Goal: Transaction & Acquisition: Book appointment/travel/reservation

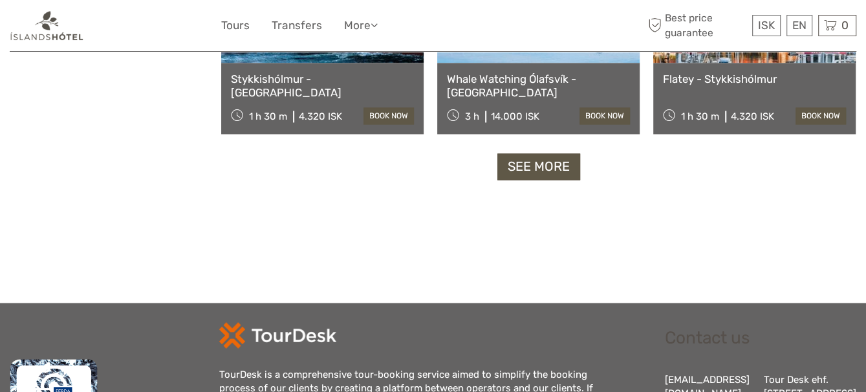
scroll to position [1274, 0]
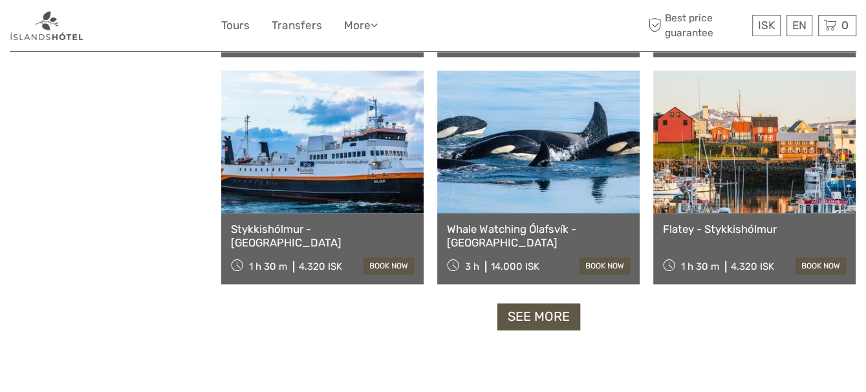
click at [549, 322] on link "See more" at bounding box center [538, 316] width 83 height 27
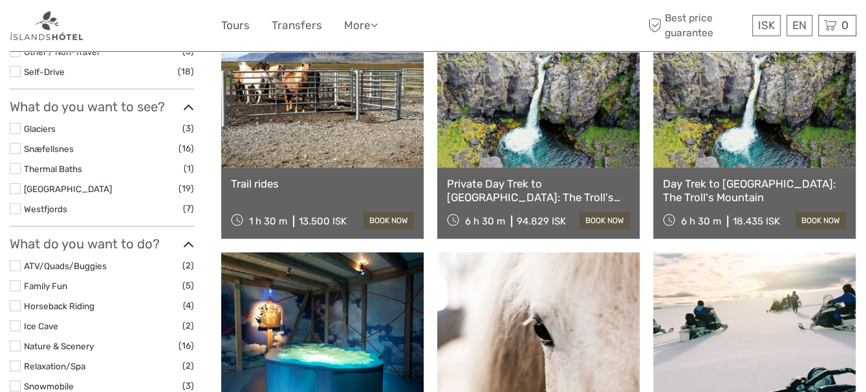
scroll to position [395, 0]
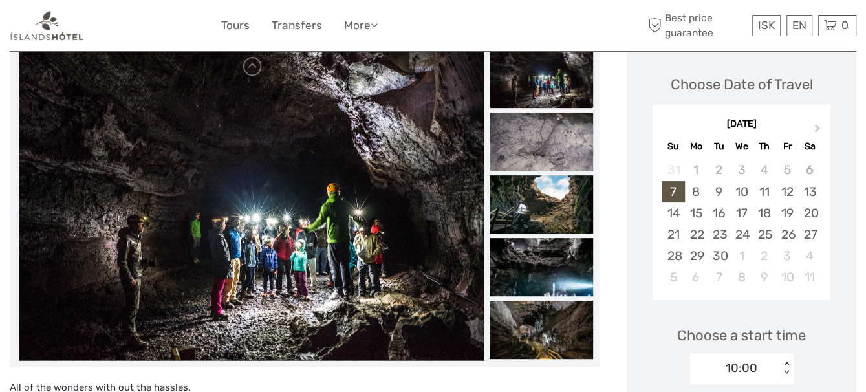
scroll to position [146, 0]
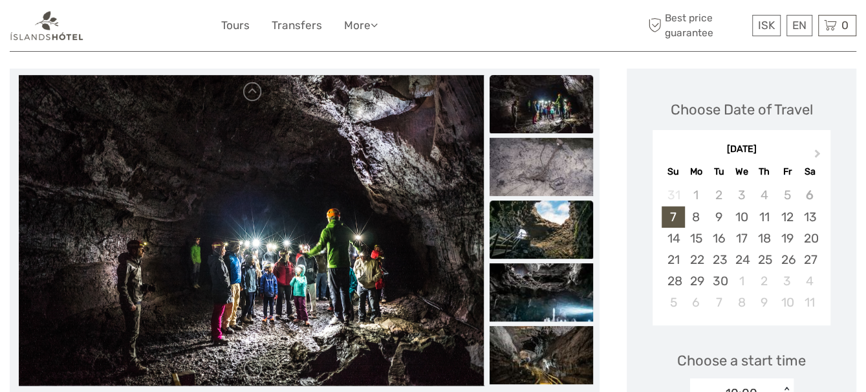
click at [549, 231] on img at bounding box center [542, 230] width 104 height 58
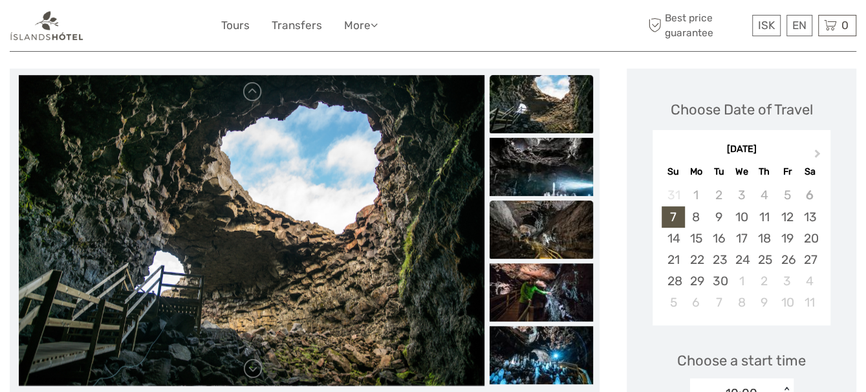
click at [547, 226] on img at bounding box center [542, 230] width 104 height 58
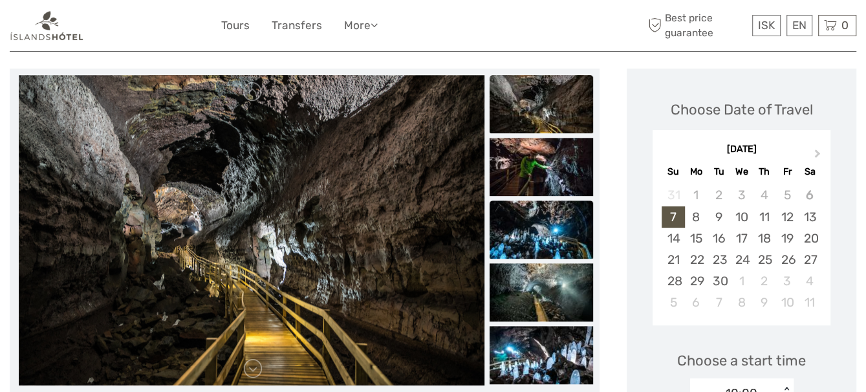
click at [550, 240] on img at bounding box center [542, 230] width 104 height 58
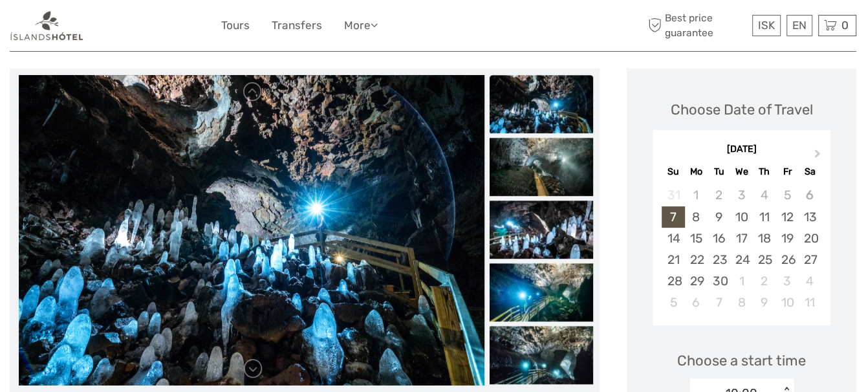
click at [550, 259] on ul at bounding box center [542, 75] width 104 height 1005
click at [554, 303] on img at bounding box center [542, 292] width 104 height 58
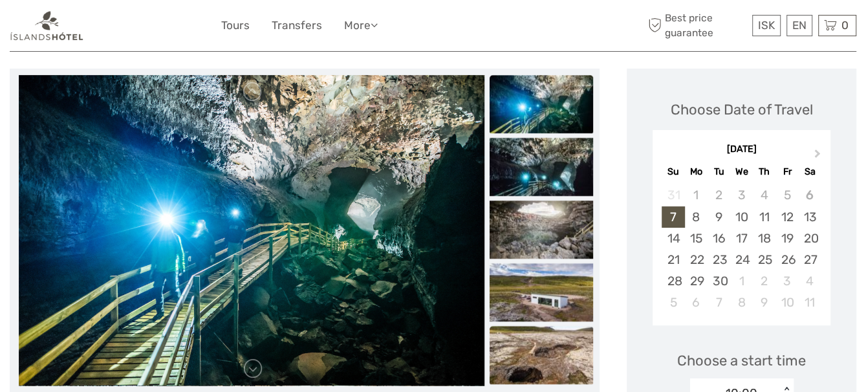
click at [546, 337] on img at bounding box center [542, 355] width 104 height 58
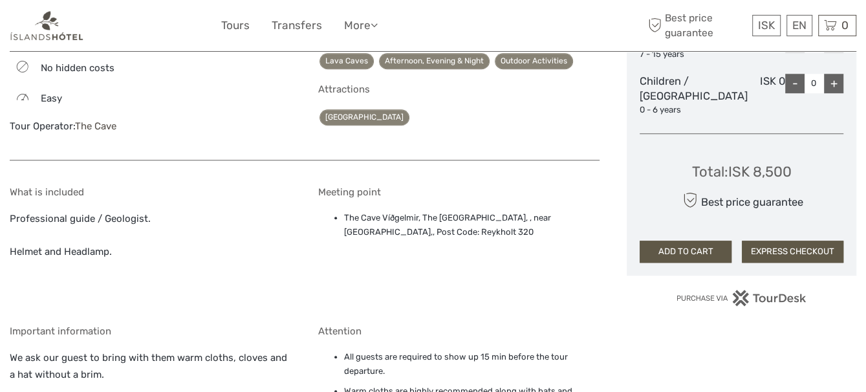
scroll to position [752, 0]
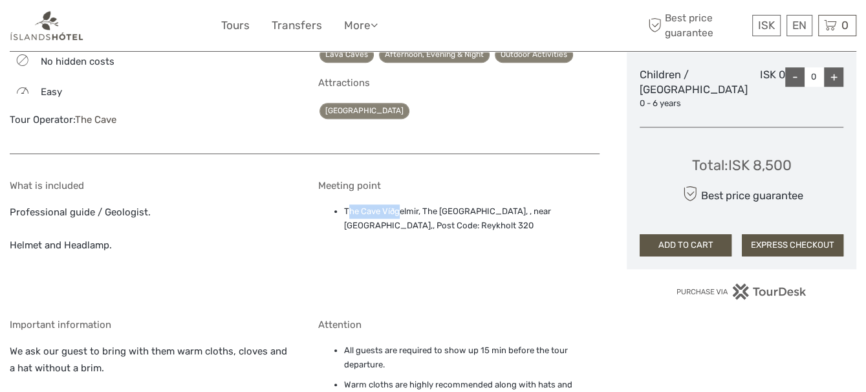
drag, startPoint x: 353, startPoint y: 210, endPoint x: 398, endPoint y: 210, distance: 45.3
click at [398, 210] on li "The Cave Víðgelmir, The Cave Vídgelmir, , near Húsafell,, Post Code: Reykholt 3…" at bounding box center [472, 218] width 256 height 29
click at [413, 212] on li "The Cave Víðgelmir, The Cave Vídgelmir, , near Húsafell,, Post Code: Reykholt 3…" at bounding box center [472, 218] width 256 height 29
drag, startPoint x: 344, startPoint y: 208, endPoint x: 558, endPoint y: 210, distance: 214.1
click at [558, 210] on li "The Cave Víðgelmir, The Cave Vídgelmir, , near Húsafell,, Post Code: Reykholt 3…" at bounding box center [472, 218] width 256 height 29
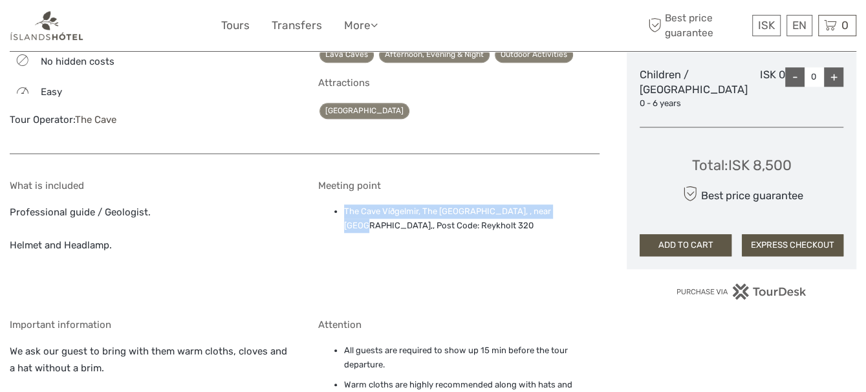
copy li "The Cave Víðgelmir, The Cave Vídgelmir, , near Húsafell"
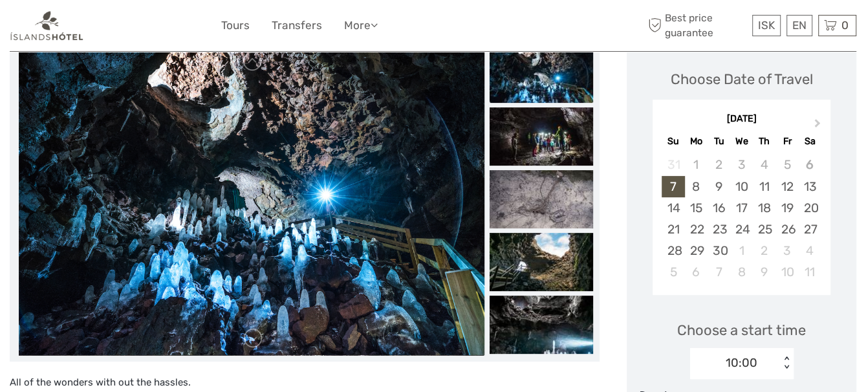
scroll to position [215, 0]
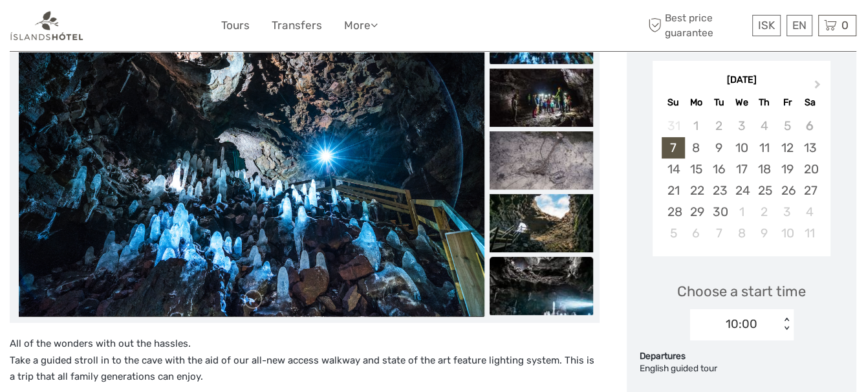
click at [534, 278] on img at bounding box center [542, 286] width 104 height 58
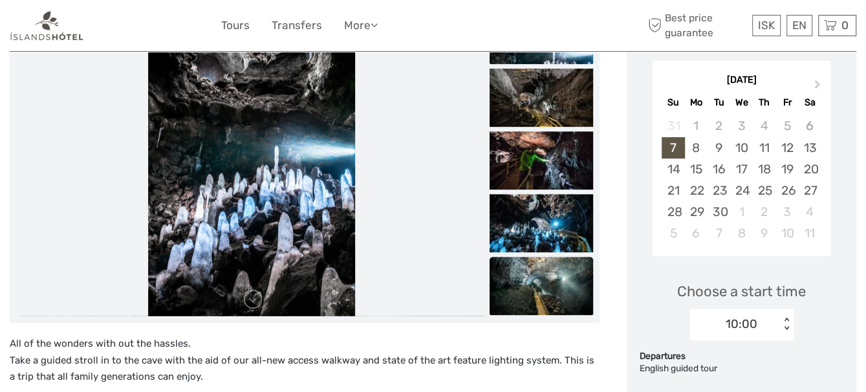
click at [534, 274] on img at bounding box center [542, 286] width 104 height 58
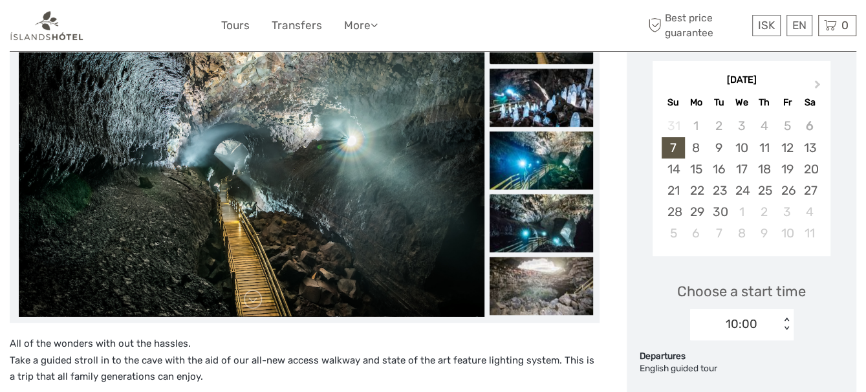
click at [534, 274] on img at bounding box center [542, 286] width 104 height 58
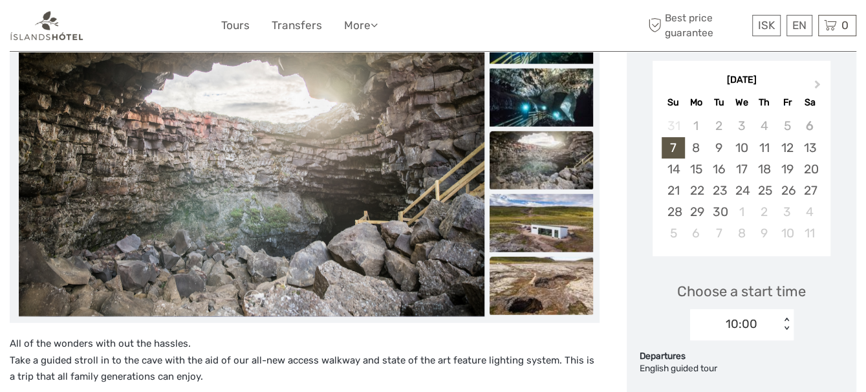
click at [534, 292] on img at bounding box center [542, 286] width 104 height 58
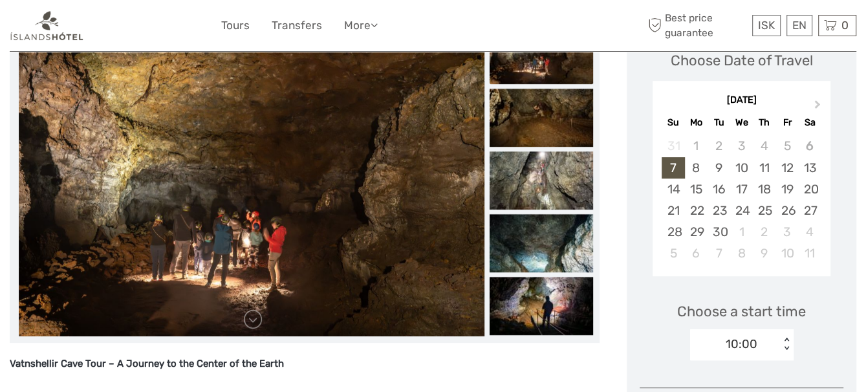
scroll to position [174, 0]
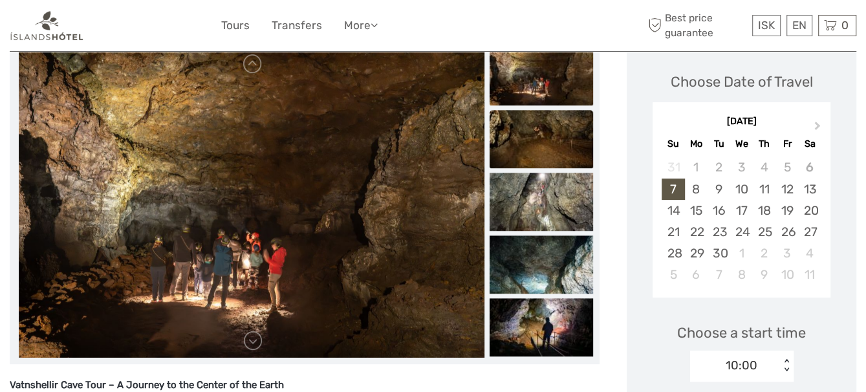
click at [549, 146] on img at bounding box center [542, 139] width 104 height 58
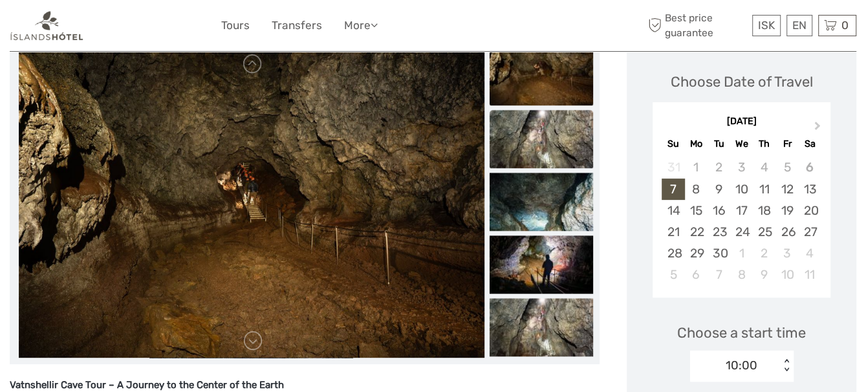
click at [541, 153] on img at bounding box center [542, 139] width 104 height 58
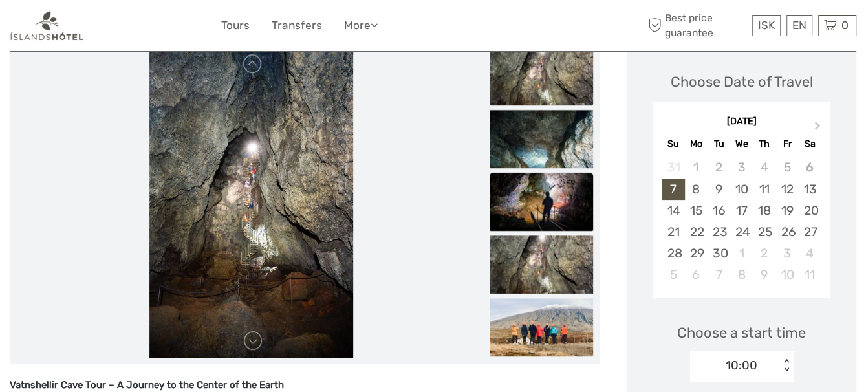
click at [546, 175] on img at bounding box center [542, 202] width 104 height 58
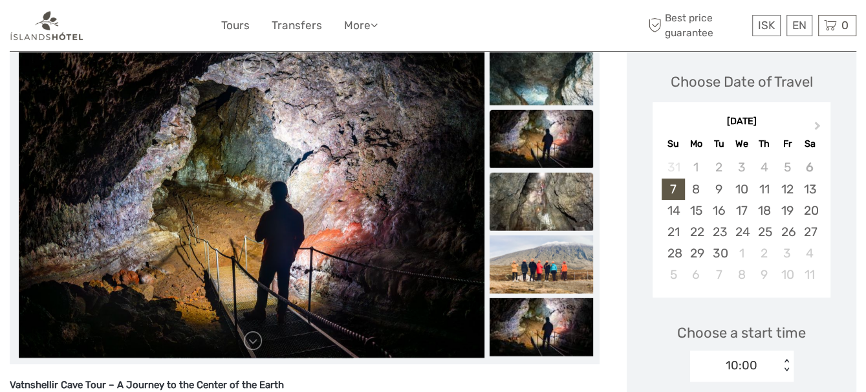
click at [547, 196] on img at bounding box center [542, 202] width 104 height 58
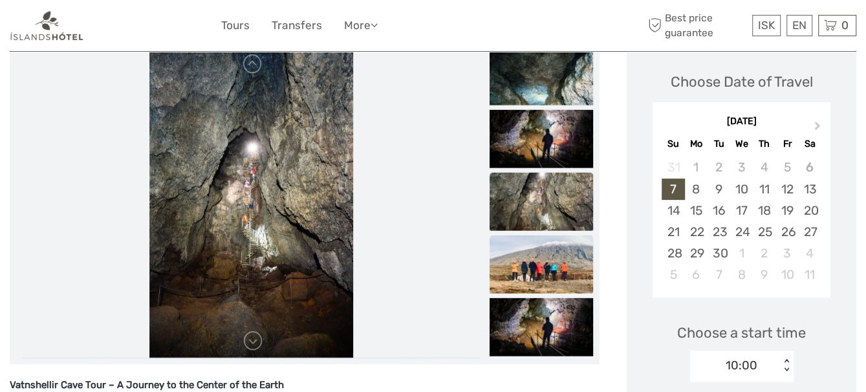
click at [552, 256] on img at bounding box center [542, 264] width 104 height 58
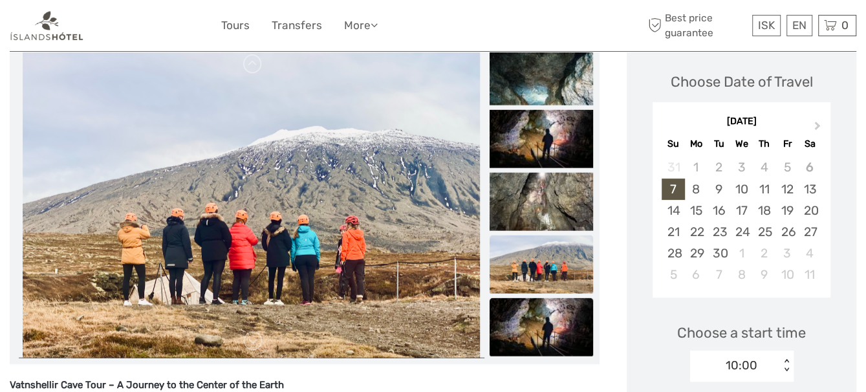
click at [543, 316] on img at bounding box center [542, 327] width 104 height 58
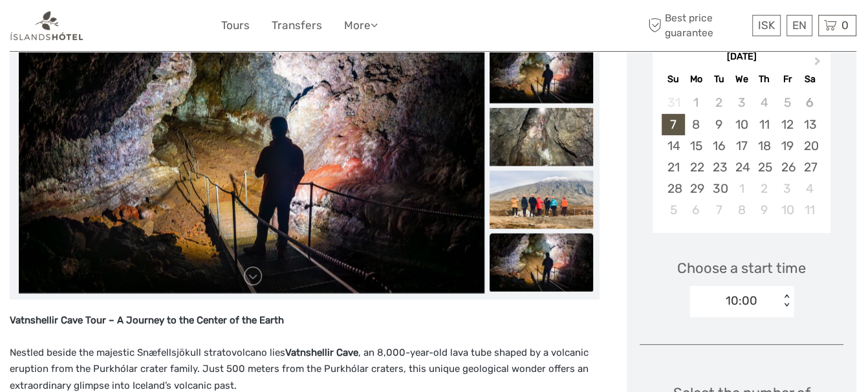
scroll to position [239, 0]
click at [547, 274] on img at bounding box center [542, 263] width 104 height 58
click at [532, 212] on img at bounding box center [542, 200] width 104 height 58
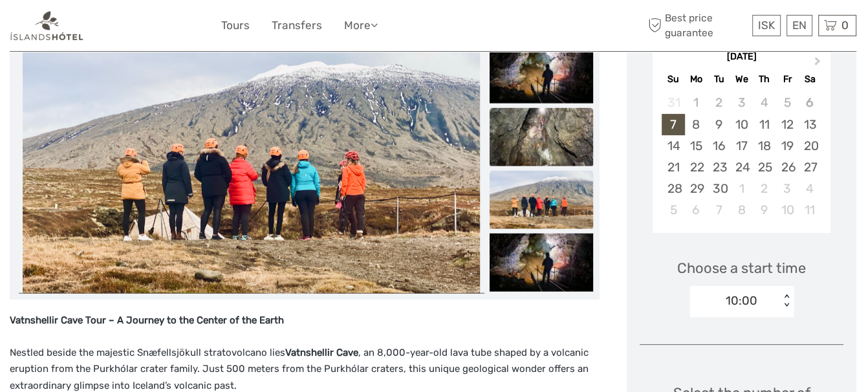
click at [536, 151] on img at bounding box center [542, 137] width 104 height 58
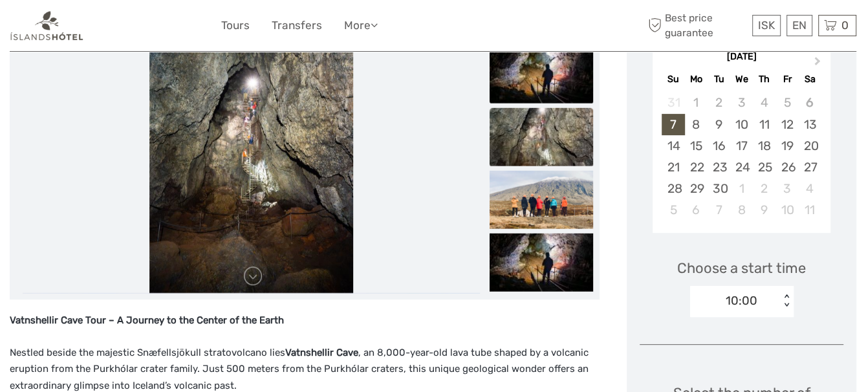
click at [541, 77] on img at bounding box center [542, 74] width 104 height 58
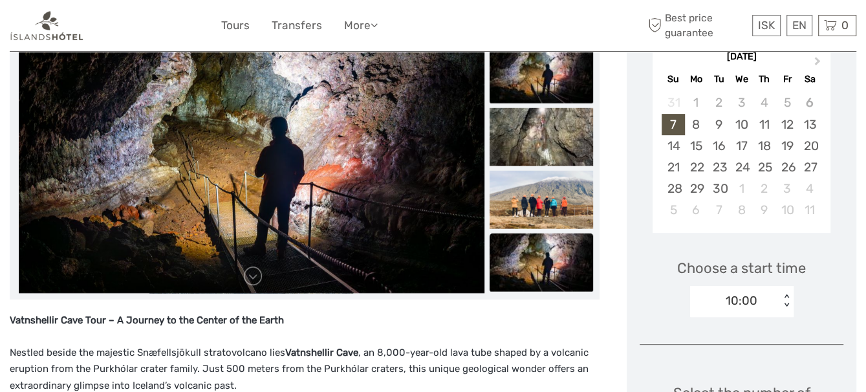
click at [540, 267] on img at bounding box center [542, 263] width 104 height 58
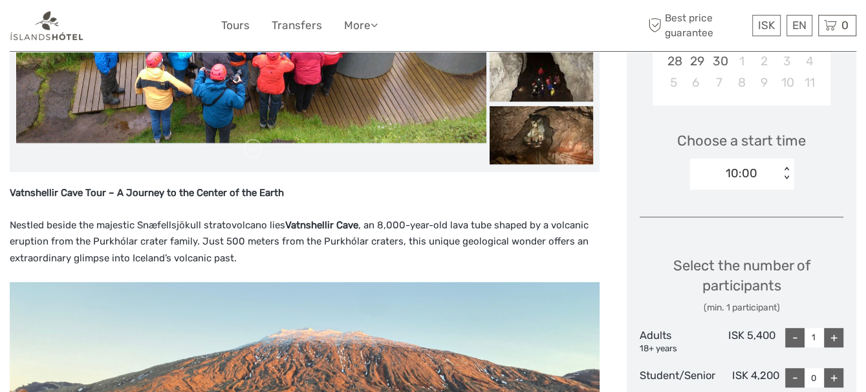
scroll to position [0, 0]
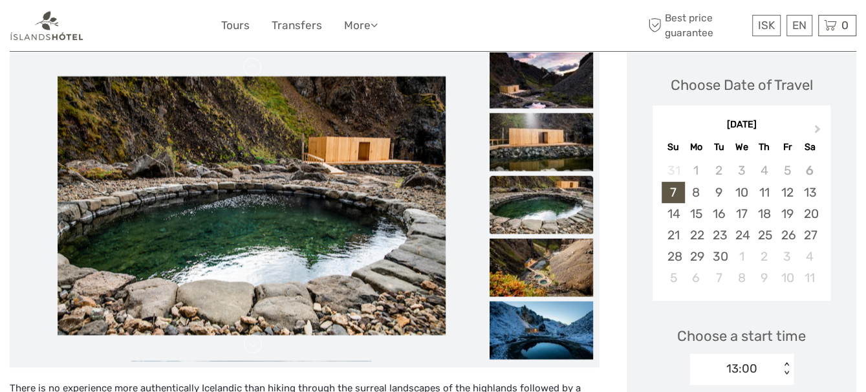
scroll to position [164, 0]
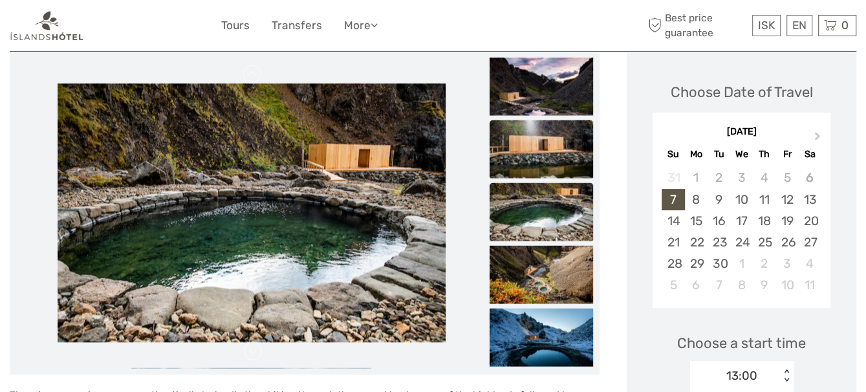
click at [545, 149] on img at bounding box center [542, 149] width 104 height 58
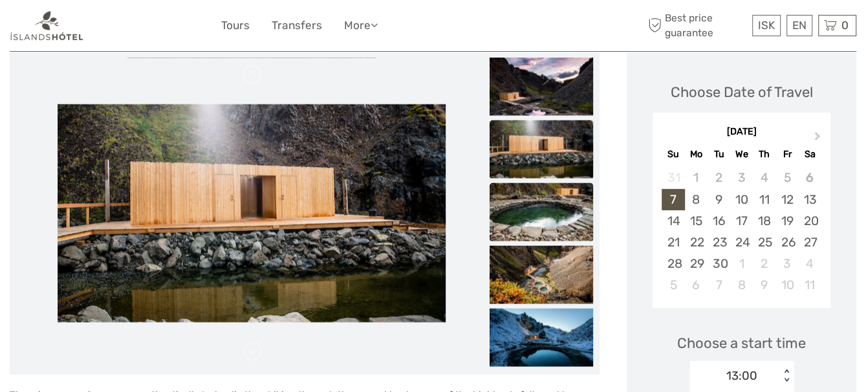
click at [534, 224] on img at bounding box center [542, 212] width 104 height 58
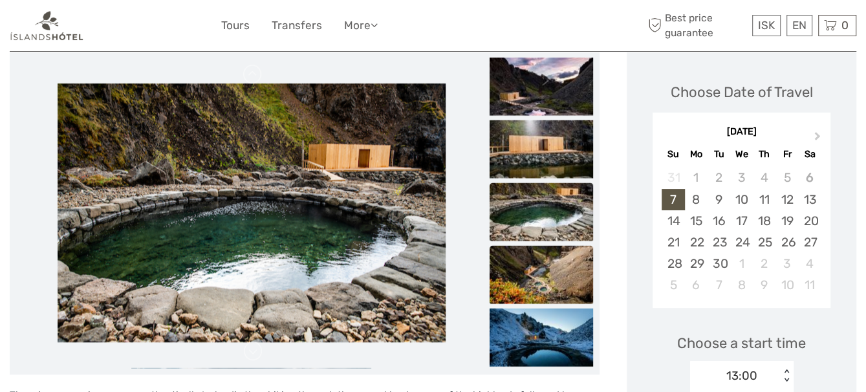
click at [533, 263] on img at bounding box center [542, 275] width 104 height 58
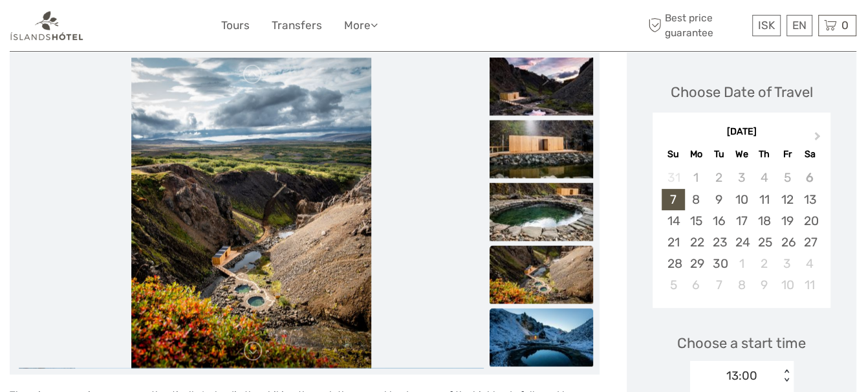
click at [532, 331] on img at bounding box center [542, 338] width 104 height 58
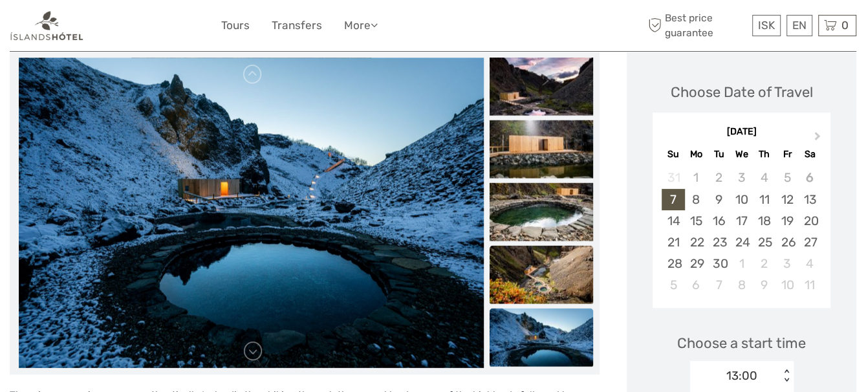
click at [535, 265] on img at bounding box center [542, 275] width 104 height 58
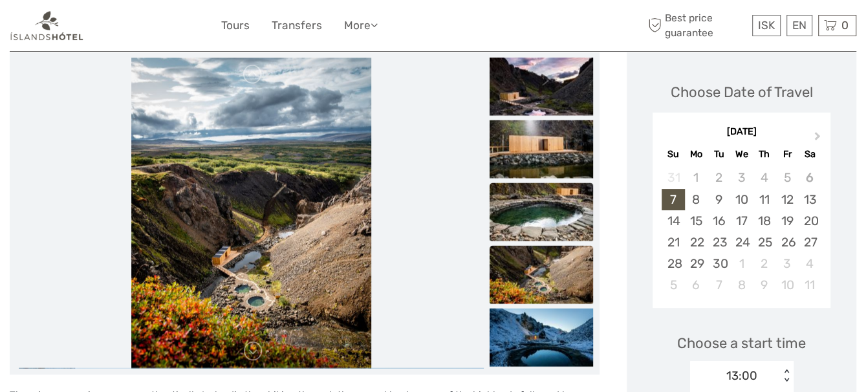
click at [541, 215] on img at bounding box center [542, 212] width 104 height 58
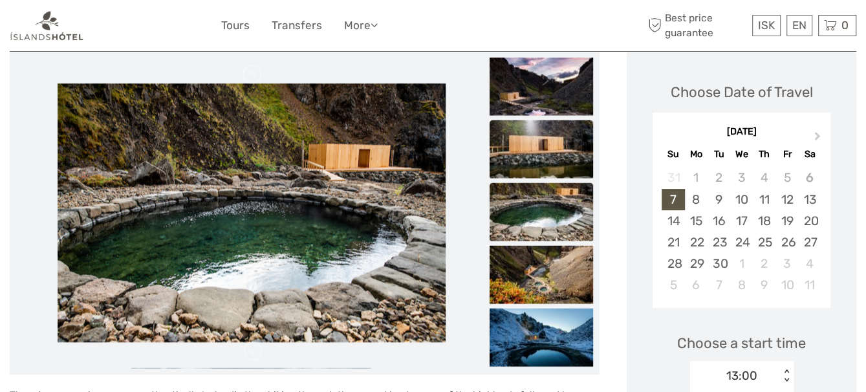
click at [541, 157] on img at bounding box center [542, 149] width 104 height 58
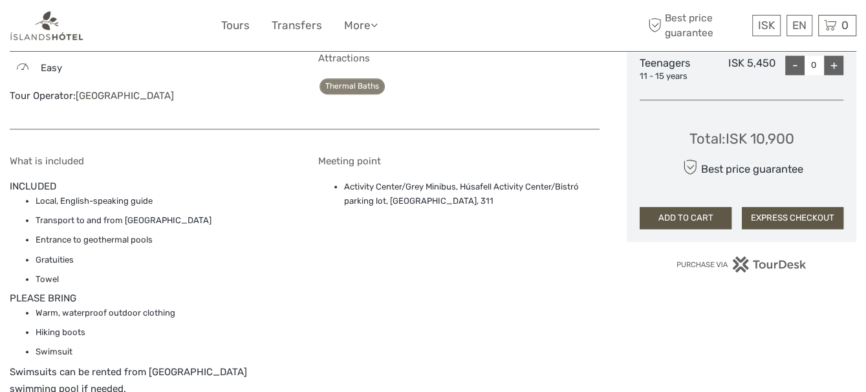
scroll to position [0, 0]
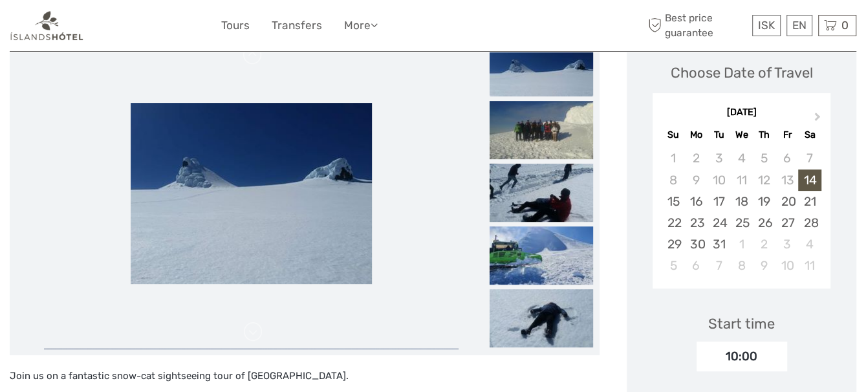
scroll to position [197, 0]
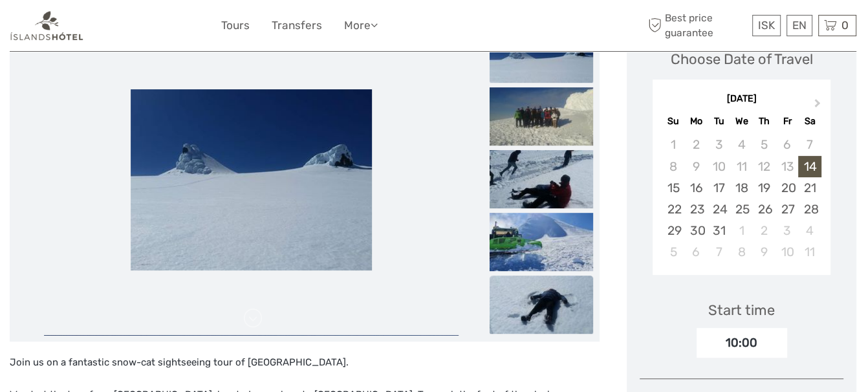
click at [553, 306] on img at bounding box center [542, 305] width 104 height 58
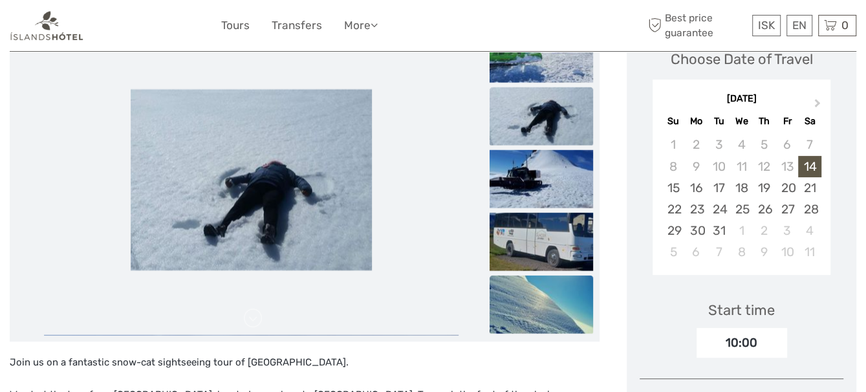
click at [540, 305] on img at bounding box center [542, 305] width 104 height 58
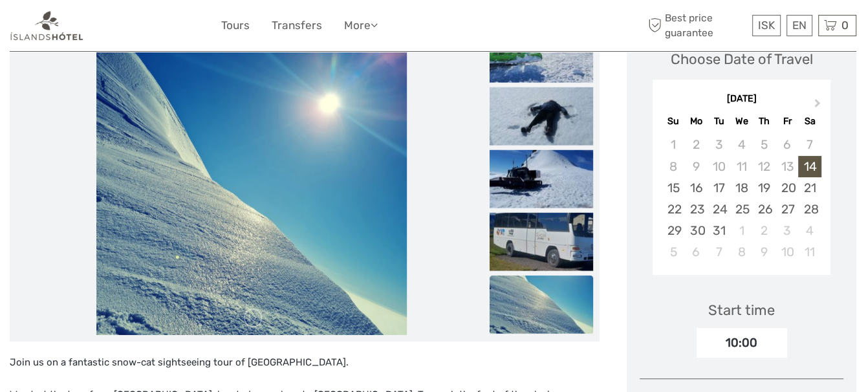
click at [540, 303] on img at bounding box center [542, 305] width 104 height 58
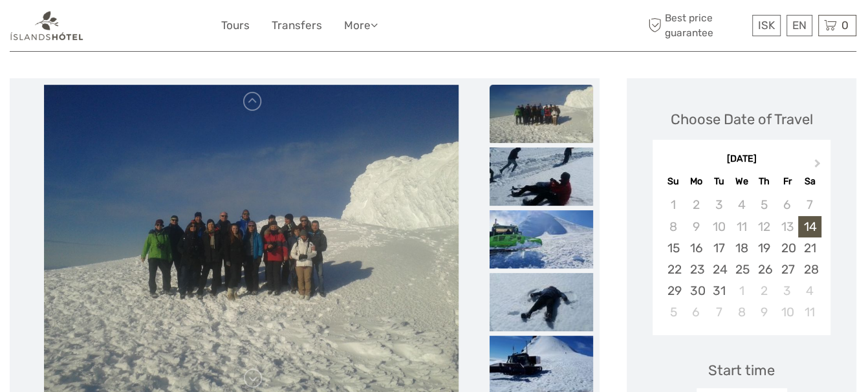
scroll to position [134, 0]
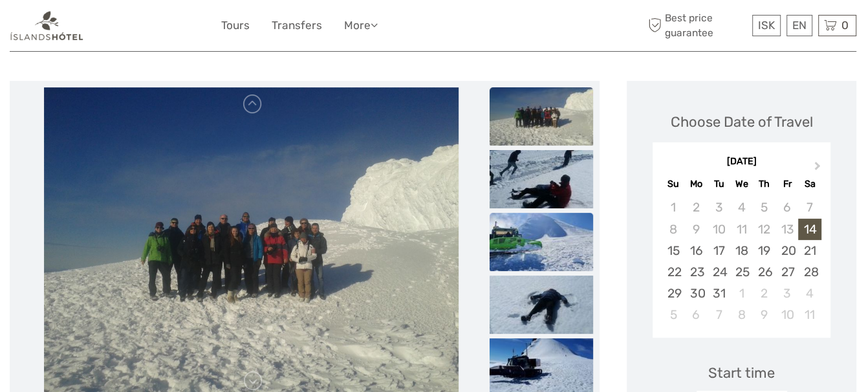
click at [558, 243] on img at bounding box center [542, 242] width 104 height 58
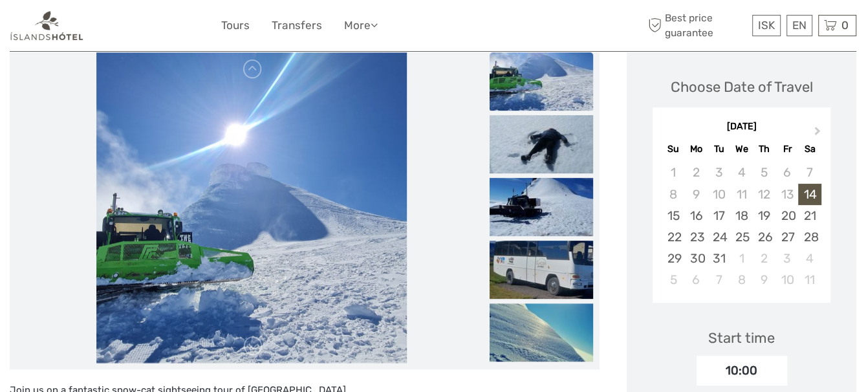
scroll to position [199, 0]
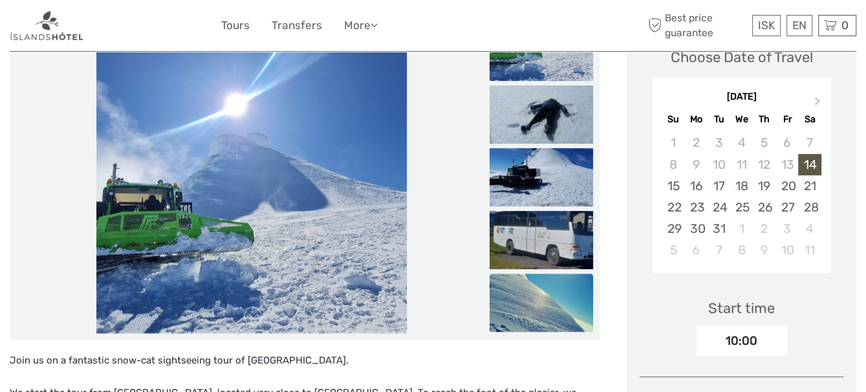
click at [519, 314] on img at bounding box center [542, 303] width 104 height 58
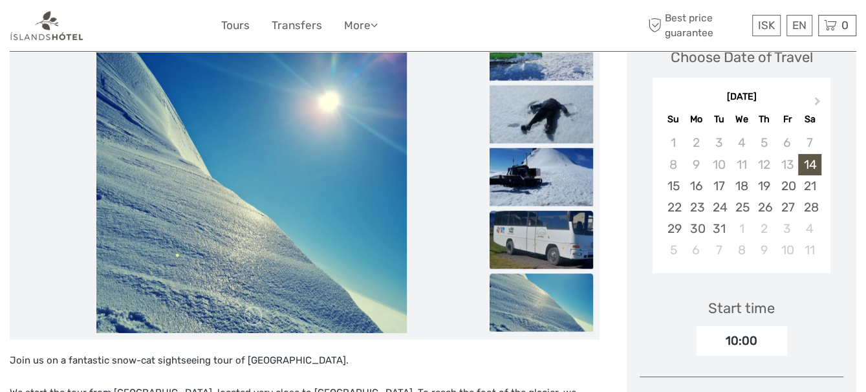
click at [538, 255] on img at bounding box center [542, 240] width 104 height 58
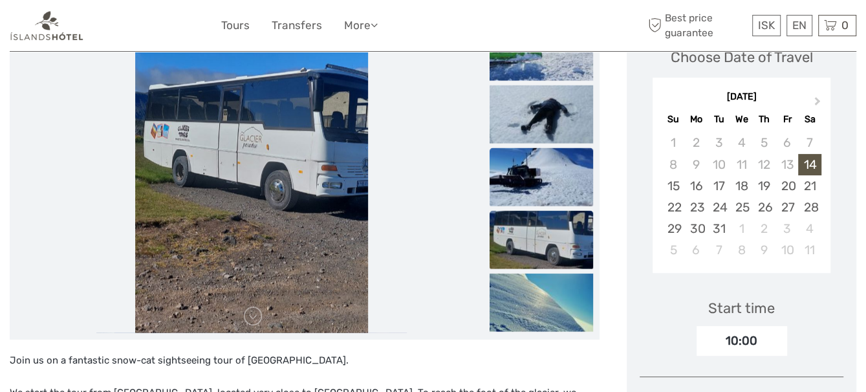
click at [538, 182] on img at bounding box center [542, 177] width 104 height 58
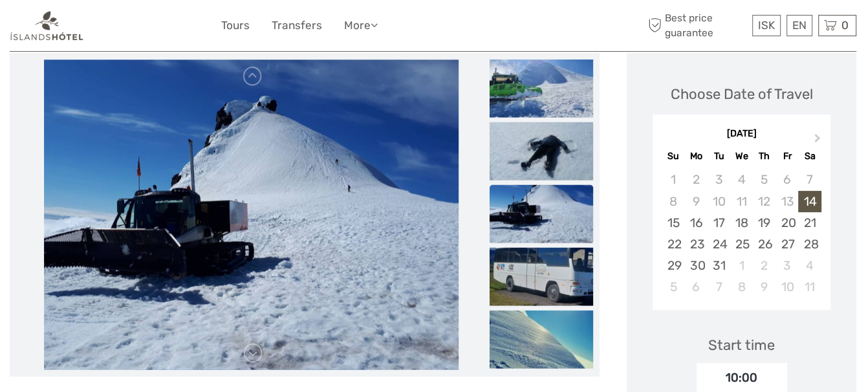
scroll to position [134, 0]
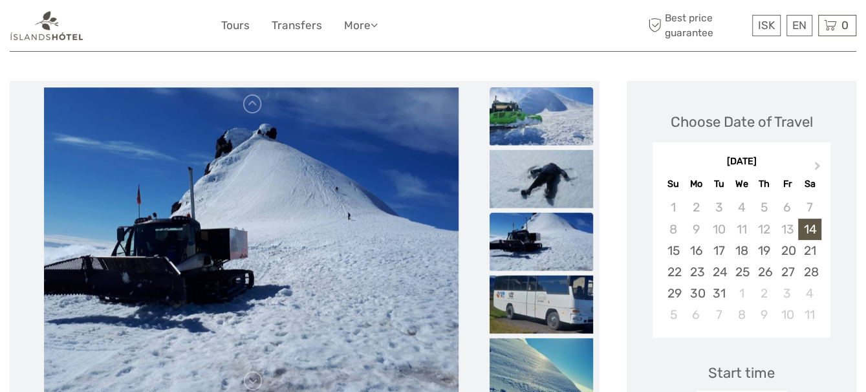
click at [543, 128] on img at bounding box center [542, 116] width 104 height 58
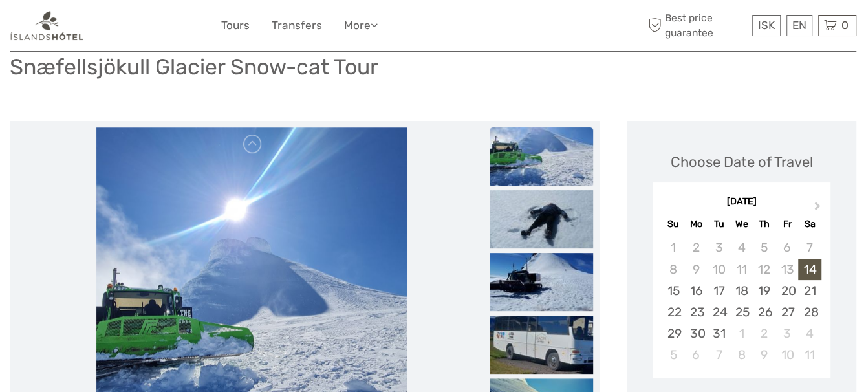
scroll to position [0, 0]
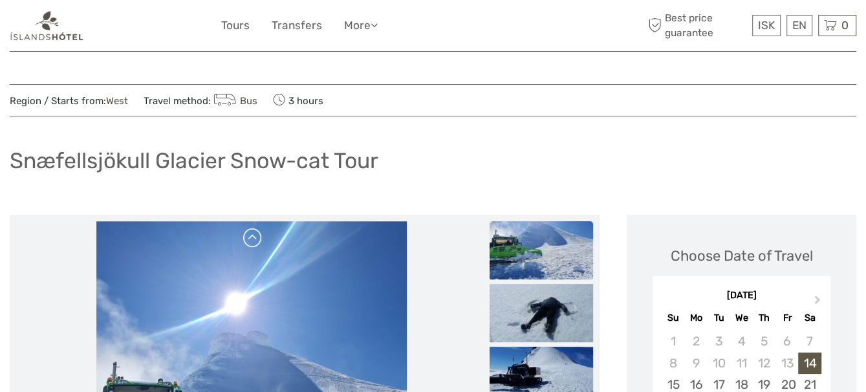
click at [254, 241] on link at bounding box center [253, 238] width 21 height 21
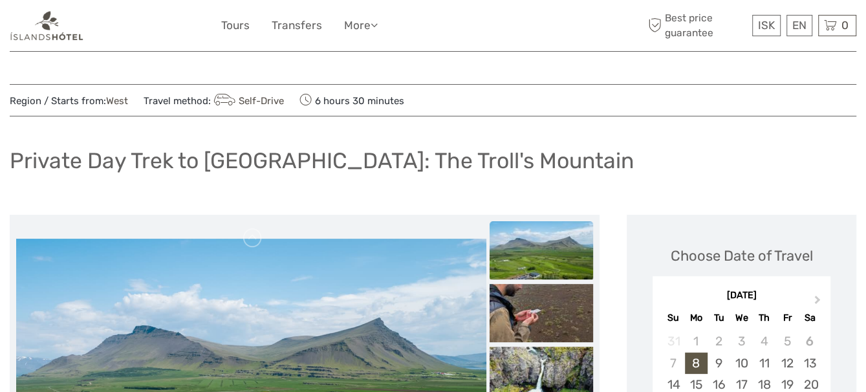
click at [234, 164] on h1 "Private Day Trek to [GEOGRAPHIC_DATA]: The Troll's Mountain" at bounding box center [322, 160] width 624 height 27
copy h1 "Akrafjall"
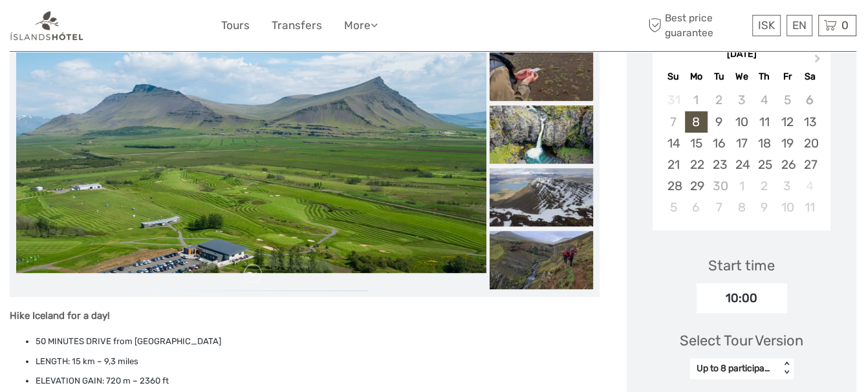
scroll to position [234, 0]
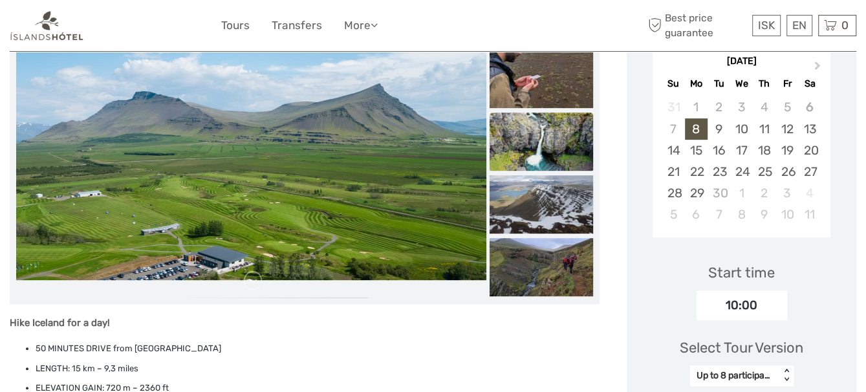
click at [522, 135] on img at bounding box center [542, 142] width 104 height 58
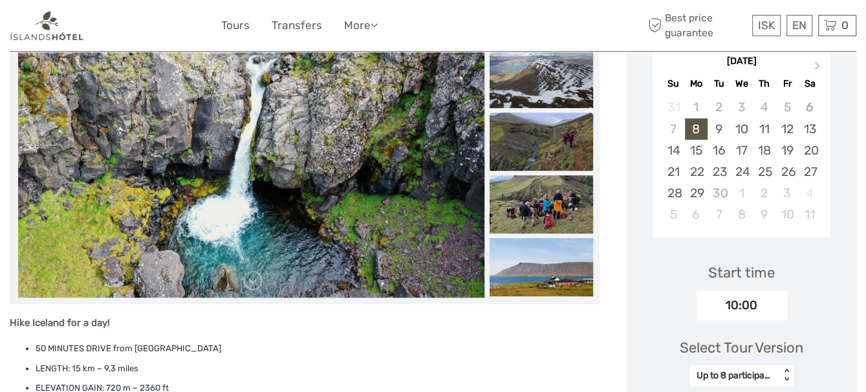
click at [539, 160] on img at bounding box center [542, 142] width 104 height 58
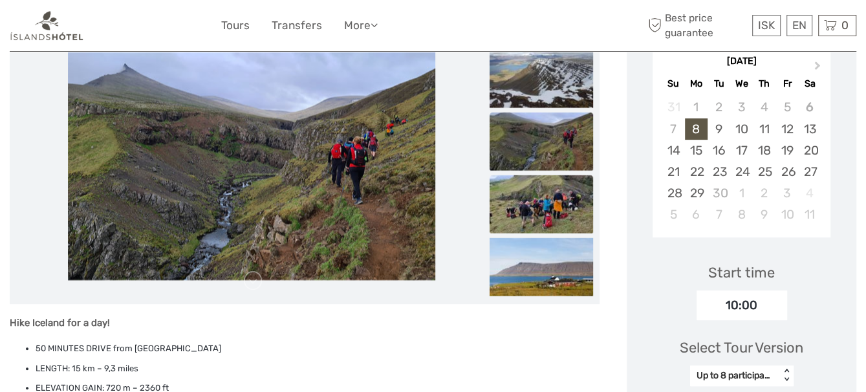
click at [541, 188] on img at bounding box center [542, 204] width 104 height 58
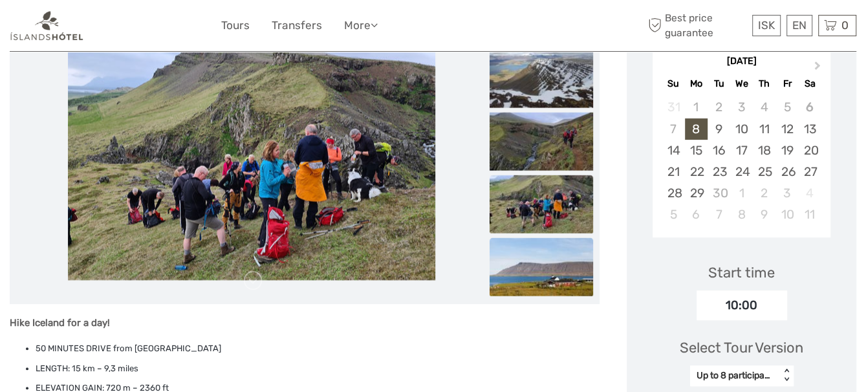
click at [536, 251] on img at bounding box center [542, 267] width 104 height 58
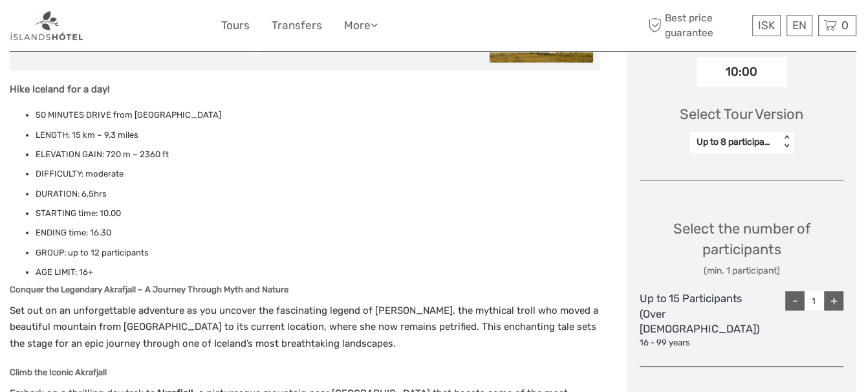
scroll to position [493, 0]
